Goal: Navigation & Orientation: Find specific page/section

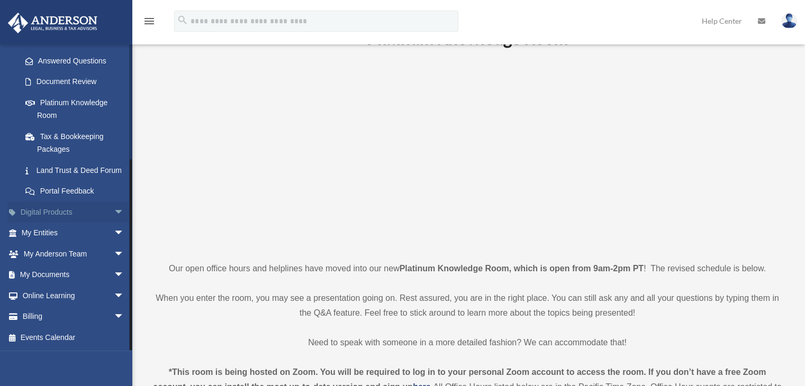
scroll to position [106, 0]
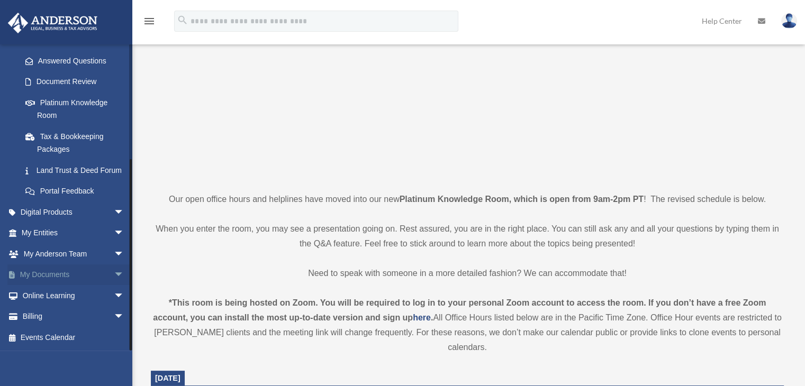
click at [114, 273] on span "arrow_drop_down" at bounding box center [124, 276] width 21 height 22
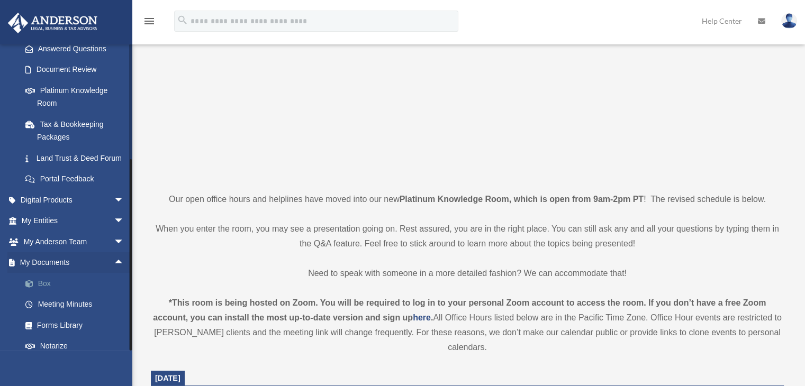
click at [45, 294] on link "Box" at bounding box center [77, 283] width 125 height 21
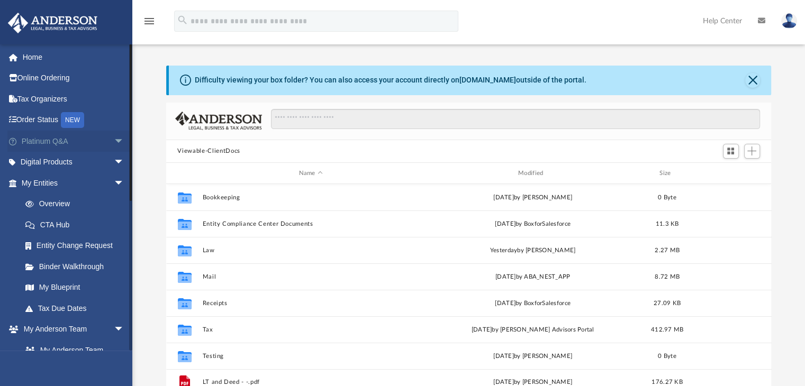
click at [114, 140] on span "arrow_drop_down" at bounding box center [124, 142] width 21 height 22
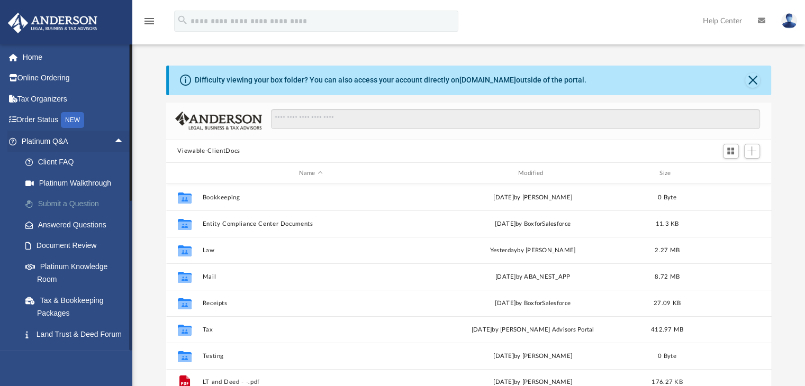
click at [74, 200] on link "Submit a Question" at bounding box center [77, 204] width 125 height 21
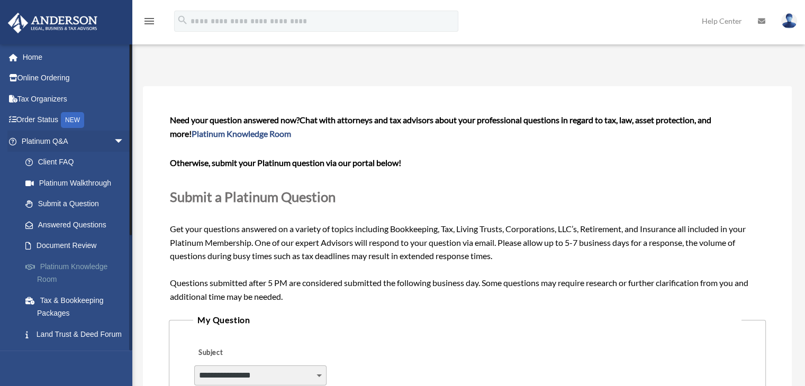
click at [70, 263] on link "Platinum Knowledge Room" at bounding box center [77, 273] width 125 height 34
